Goal: Obtain resource: Obtain resource

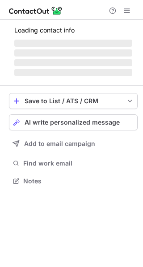
scroll to position [187, 143]
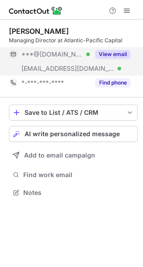
click at [114, 54] on button "View email" at bounding box center [112, 54] width 35 height 9
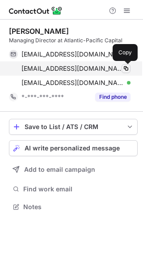
click at [126, 67] on span at bounding box center [125, 68] width 7 height 7
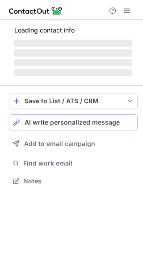
scroll to position [209, 143]
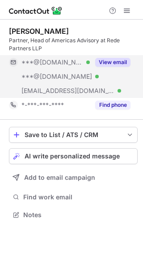
click at [112, 61] on button "View email" at bounding box center [112, 62] width 35 height 9
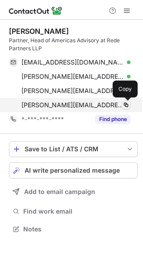
click at [125, 103] on span at bounding box center [125, 105] width 7 height 7
